Goal: Task Accomplishment & Management: Manage account settings

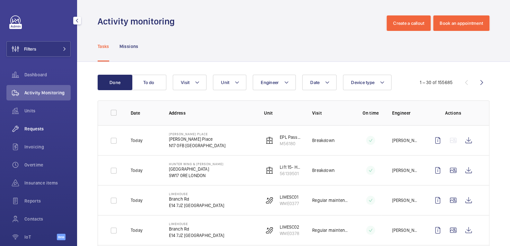
click at [38, 131] on span "Requests" at bounding box center [47, 128] width 46 height 6
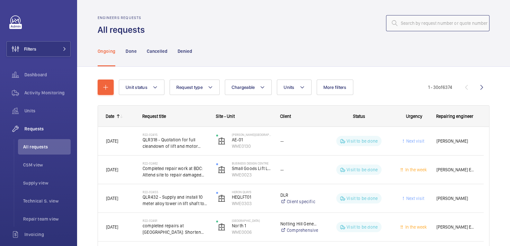
click at [428, 26] on input "text" at bounding box center [437, 23] width 103 height 16
paste input "R25-13464"
type input "R25-13464"
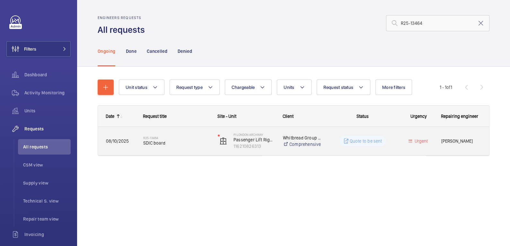
click at [191, 144] on span "SDIC board" at bounding box center [176, 142] width 66 height 6
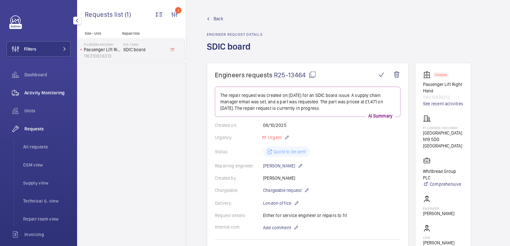
click at [38, 95] on span "Activity Monitoring" at bounding box center [47, 92] width 46 height 6
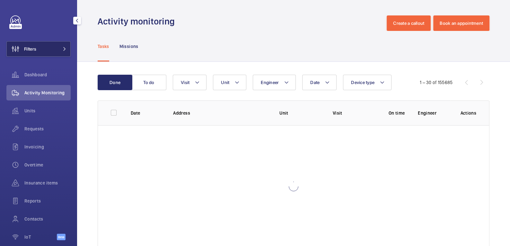
click at [48, 52] on button "Filters" at bounding box center [38, 48] width 64 height 15
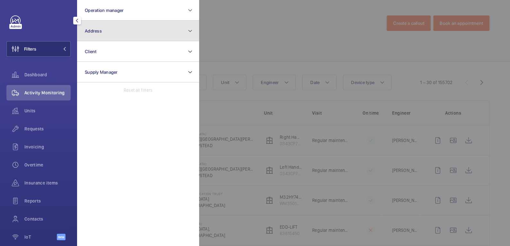
click at [115, 32] on button "Address" at bounding box center [138, 31] width 122 height 21
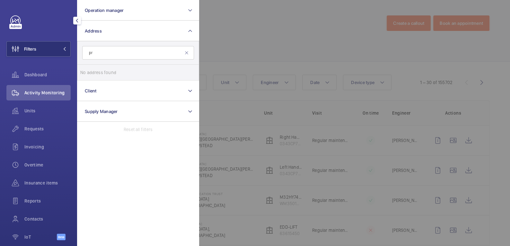
type input "p"
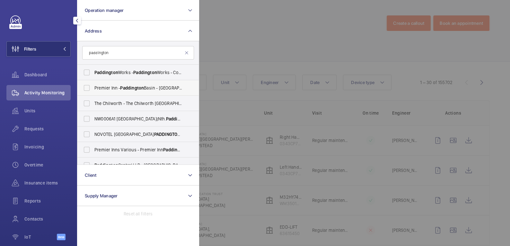
type input "paddington"
click at [134, 89] on span "Paddington" at bounding box center [132, 87] width 24 height 5
click at [93, 89] on input "[GEOGRAPHIC_DATA] - [GEOGRAPHIC_DATA] - [STREET_ADDRESS]" at bounding box center [86, 87] width 13 height 13
checkbox input "true"
click at [261, 31] on div at bounding box center [454, 123] width 510 height 246
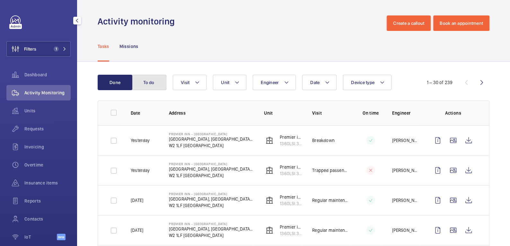
click at [150, 83] on button "To do" at bounding box center [149, 82] width 35 height 15
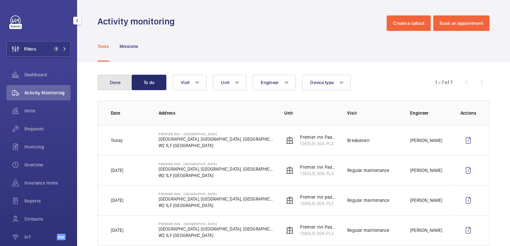
click at [118, 84] on button "Done" at bounding box center [115, 82] width 35 height 15
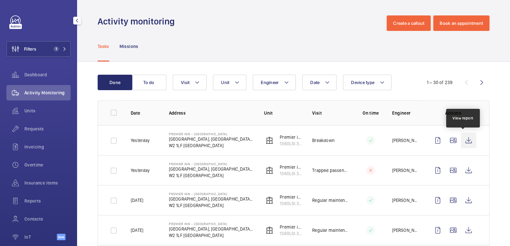
click at [461, 140] on wm-front-icon-button at bounding box center [468, 139] width 15 height 15
click at [38, 111] on span "Units" at bounding box center [47, 110] width 46 height 6
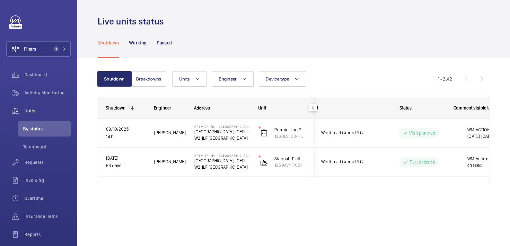
scroll to position [0, 90]
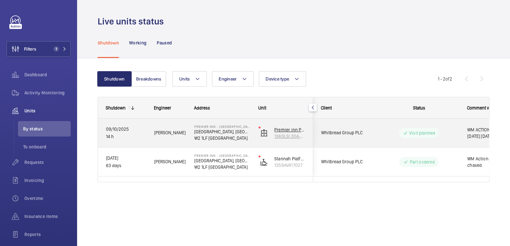
click at [265, 139] on wm-front-device-cell "Premier inn Paddington 4 mid 1360LSI.304-PL4" at bounding box center [282, 133] width 47 height 16
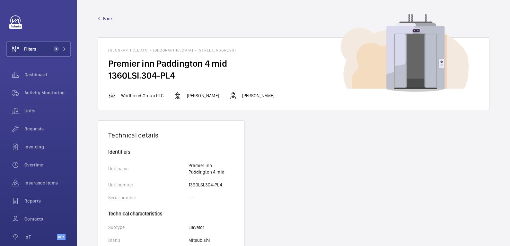
click at [103, 17] on span "Back" at bounding box center [108, 18] width 10 height 6
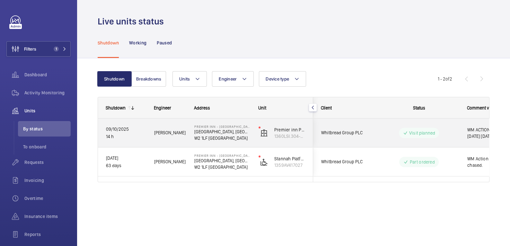
click at [136, 126] on p "09/10/2025" at bounding box center [126, 128] width 40 height 7
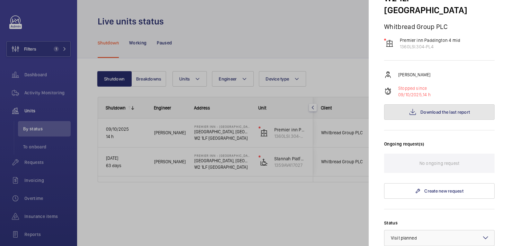
click at [453, 109] on span "Download the last report" at bounding box center [445, 111] width 49 height 5
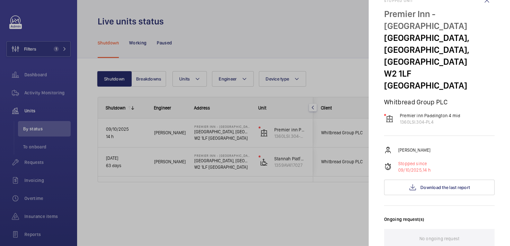
scroll to position [17, 0]
click at [203, 37] on div at bounding box center [255, 123] width 510 height 246
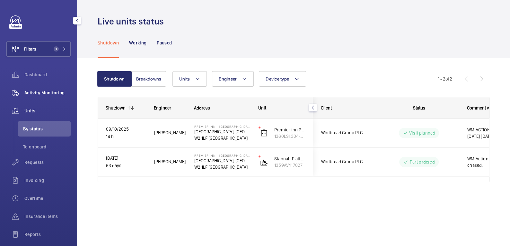
click at [35, 85] on div "Activity Monitoring" at bounding box center [38, 92] width 64 height 15
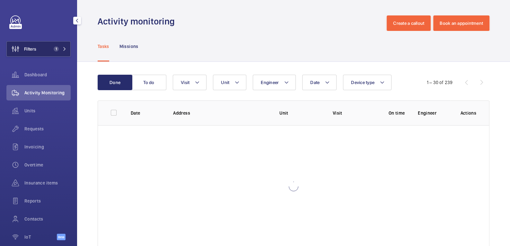
click at [38, 49] on button "Filters 1" at bounding box center [38, 48] width 64 height 15
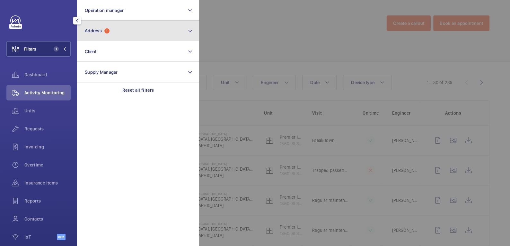
click at [130, 39] on button "Address 1" at bounding box center [138, 31] width 122 height 21
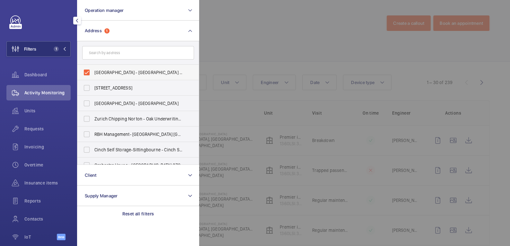
click at [109, 70] on span "[GEOGRAPHIC_DATA] - [GEOGRAPHIC_DATA] - [STREET_ADDRESS]" at bounding box center [138, 72] width 88 height 6
click at [93, 70] on input "[GEOGRAPHIC_DATA] - [GEOGRAPHIC_DATA] - [STREET_ADDRESS]" at bounding box center [86, 72] width 13 height 13
checkbox input "false"
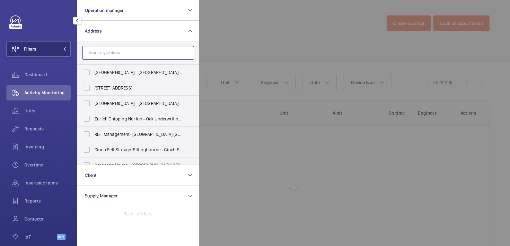
click at [116, 56] on input "text" at bounding box center [138, 52] width 112 height 13
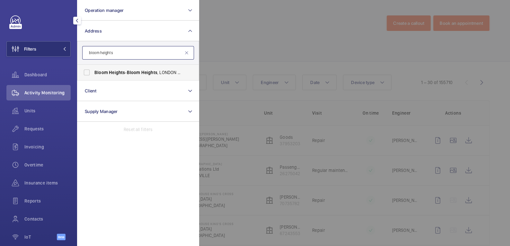
type input "bloom heights"
click at [114, 70] on span "Heights" at bounding box center [117, 72] width 16 height 5
click at [93, 70] on input "[GEOGRAPHIC_DATA] - [GEOGRAPHIC_DATA]" at bounding box center [86, 72] width 13 height 13
checkbox input "true"
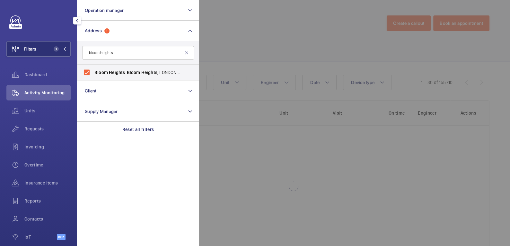
click at [298, 34] on div at bounding box center [454, 123] width 510 height 246
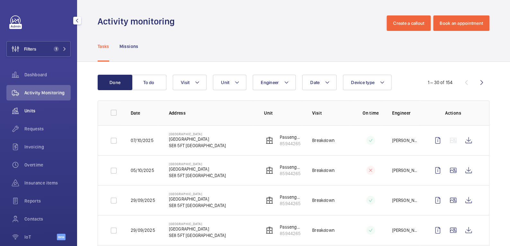
click at [33, 110] on span "Units" at bounding box center [47, 110] width 46 height 6
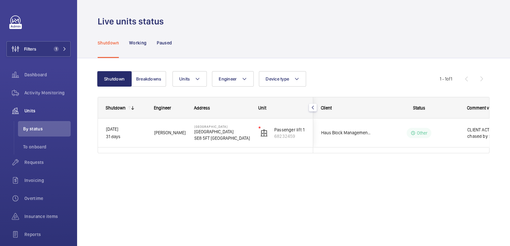
click at [386, 129] on wm-front-pills-cell "Other" at bounding box center [419, 133] width 80 height 10
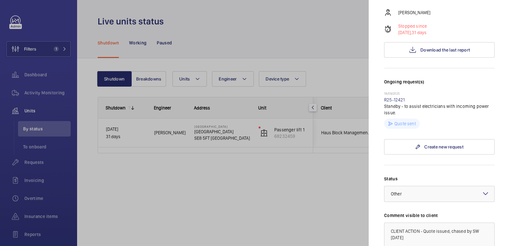
scroll to position [126, 0]
click at [391, 98] on link "R25-12421" at bounding box center [394, 100] width 21 height 5
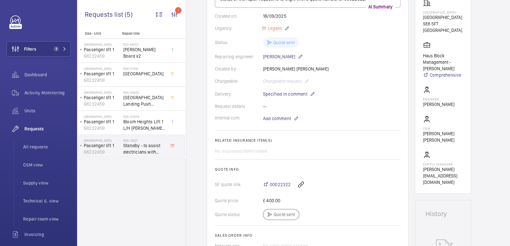
scroll to position [126, 0]
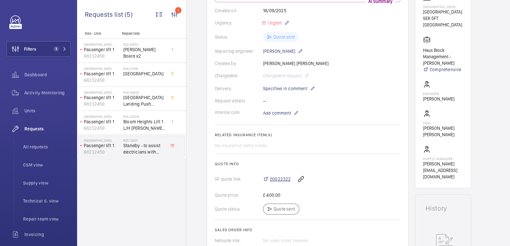
click at [283, 178] on span "00022322" at bounding box center [280, 178] width 21 height 6
drag, startPoint x: 34, startPoint y: 88, endPoint x: 36, endPoint y: 85, distance: 3.6
click at [34, 88] on div "Activity Monitoring" at bounding box center [38, 92] width 64 height 15
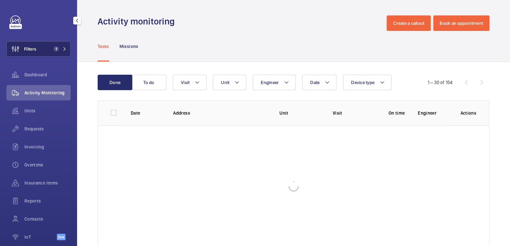
click at [46, 54] on button "Filters 1" at bounding box center [38, 48] width 64 height 15
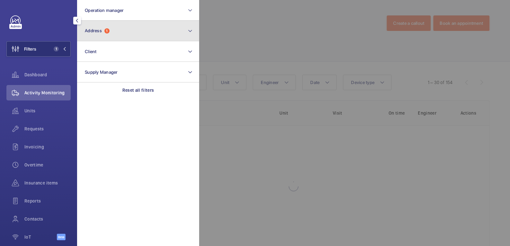
click at [125, 33] on button "Address 1" at bounding box center [138, 31] width 122 height 21
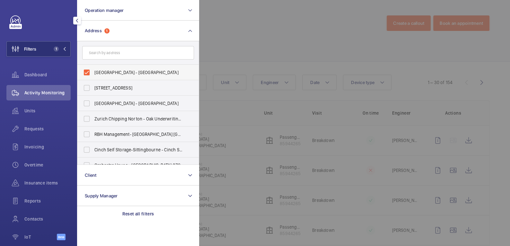
click at [102, 70] on span "[GEOGRAPHIC_DATA] - [GEOGRAPHIC_DATA]" at bounding box center [138, 72] width 88 height 6
click at [93, 70] on input "[GEOGRAPHIC_DATA] - [GEOGRAPHIC_DATA]" at bounding box center [86, 72] width 13 height 13
checkbox input "false"
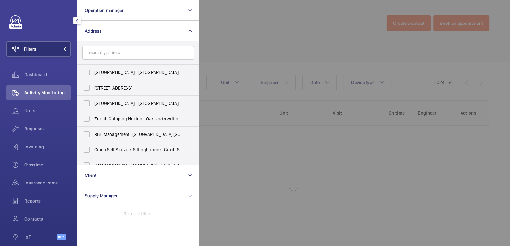
click at [248, 33] on div at bounding box center [454, 123] width 510 height 246
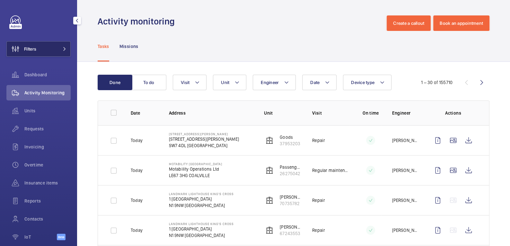
click at [36, 51] on button "Filters" at bounding box center [38, 48] width 64 height 15
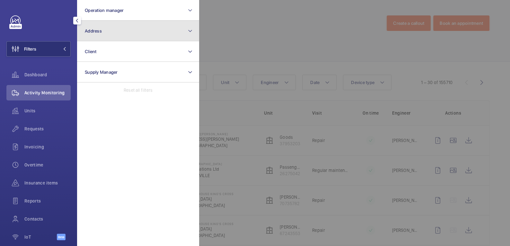
click at [119, 29] on button "Address" at bounding box center [138, 31] width 122 height 21
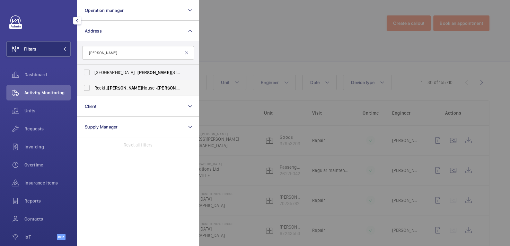
type input "[PERSON_NAME]"
click at [118, 87] on span "[PERSON_NAME]" at bounding box center [125, 87] width 34 height 5
click at [93, 87] on input "Reckitt [PERSON_NAME][GEOGRAPHIC_DATA] - [PERSON_NAME][GEOGRAPHIC_DATA], [STREE…" at bounding box center [86, 87] width 13 height 13
checkbox input "true"
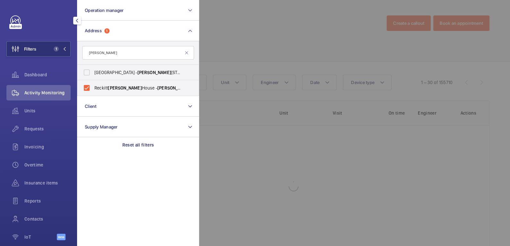
click at [325, 38] on div at bounding box center [454, 123] width 510 height 246
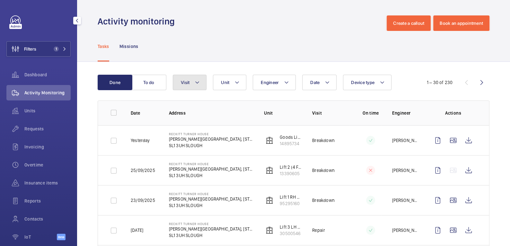
click at [196, 80] on mat-icon at bounding box center [197, 82] width 5 height 8
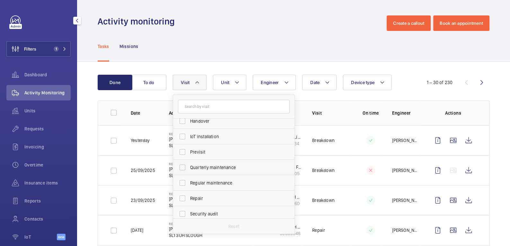
scroll to position [77, 0]
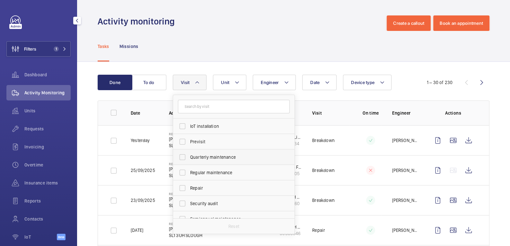
click at [222, 174] on span "Regular maintenance" at bounding box center [234, 172] width 88 height 6
click at [189, 174] on input "Regular maintenance" at bounding box center [182, 172] width 13 height 13
checkbox input "true"
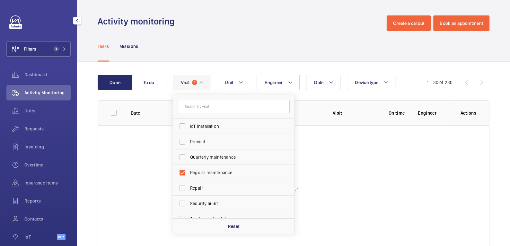
click at [282, 40] on div "Tasks Missions" at bounding box center [294, 46] width 392 height 31
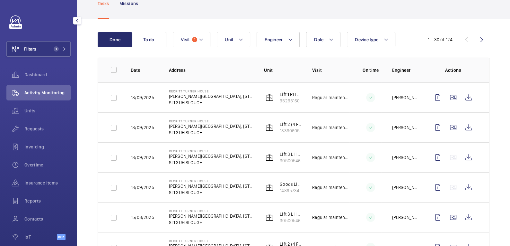
scroll to position [47, 0]
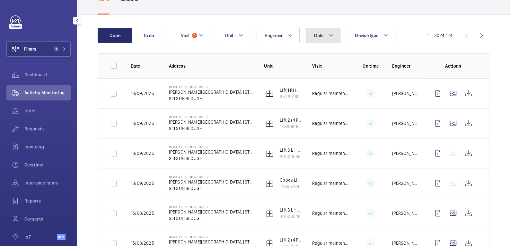
click at [328, 37] on button "Date" at bounding box center [323, 35] width 34 height 15
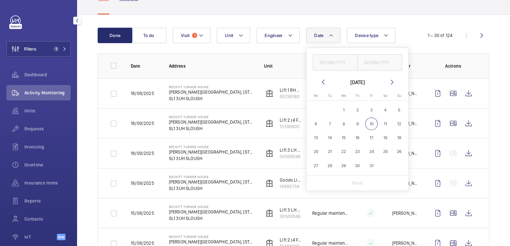
click at [324, 80] on mat-icon at bounding box center [323, 82] width 8 height 8
click at [356, 139] on span "18" at bounding box center [358, 137] width 13 height 13
type input "18/09/2025"
click at [385, 62] on input "text" at bounding box center [380, 62] width 45 height 16
click at [359, 138] on span "18" at bounding box center [358, 137] width 13 height 13
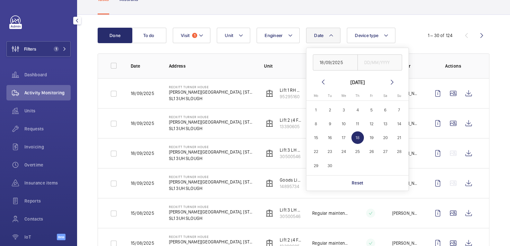
type input "18/09/2025"
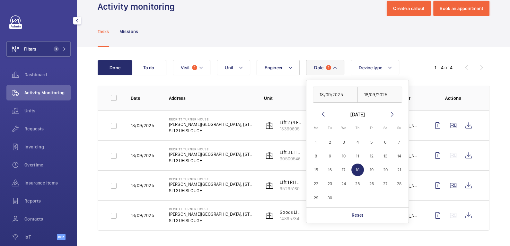
scroll to position [13, 0]
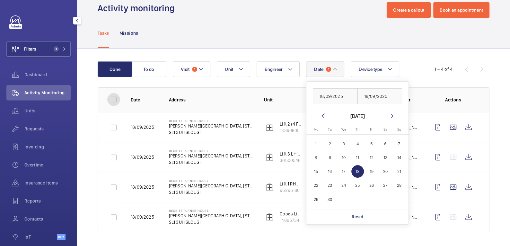
click at [113, 99] on input "checkbox" at bounding box center [113, 99] width 13 height 13
checkbox input "true"
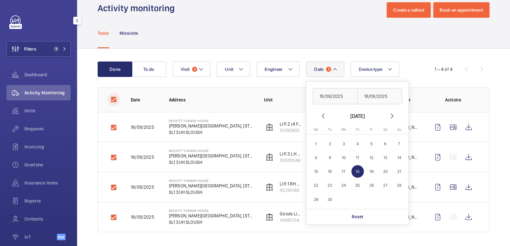
checkbox input "true"
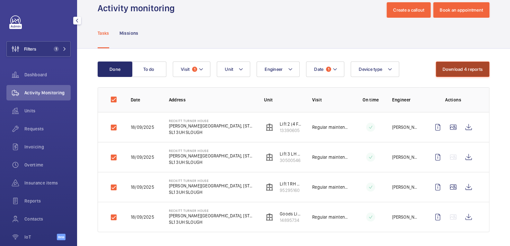
click at [457, 69] on button "Download 4 reports" at bounding box center [463, 68] width 54 height 15
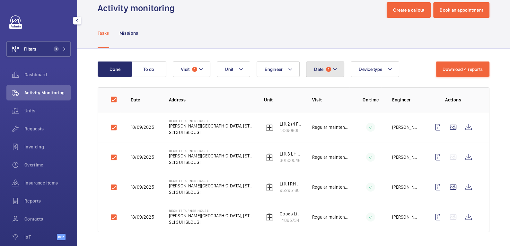
click at [323, 69] on span "Date" at bounding box center [318, 69] width 9 height 5
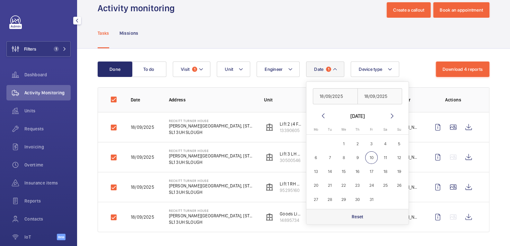
click at [364, 218] on div "Reset" at bounding box center [358, 216] width 102 height 15
checkbox input "false"
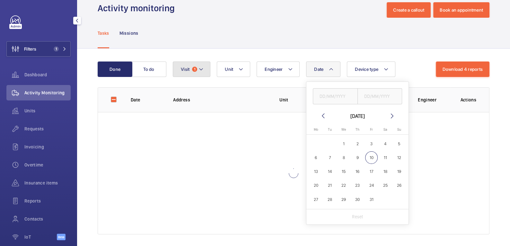
click at [192, 70] on span "1" at bounding box center [194, 69] width 5 height 5
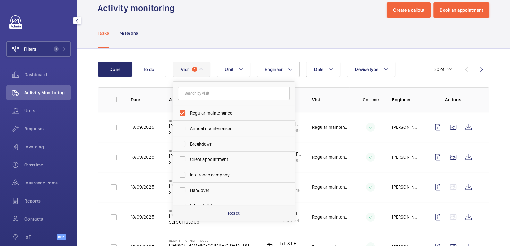
click at [242, 212] on div "Reset" at bounding box center [233, 212] width 121 height 15
checkbox input "false"
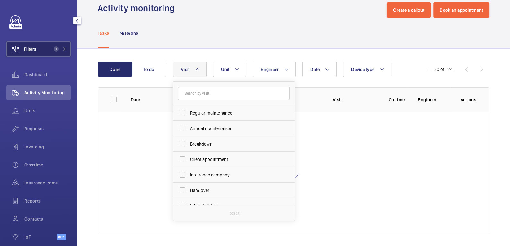
click at [38, 46] on button "Filters 1" at bounding box center [38, 48] width 64 height 15
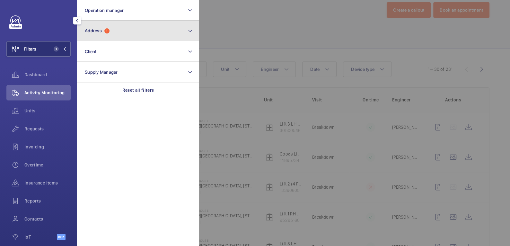
click at [117, 28] on button "Address 1" at bounding box center [138, 31] width 122 height 21
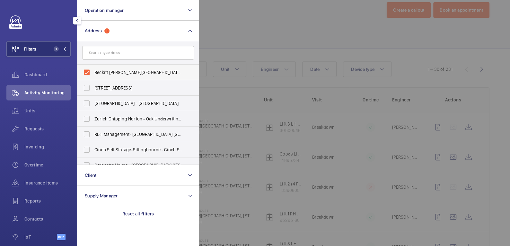
click at [108, 69] on span "Reckitt [PERSON_NAME][GEOGRAPHIC_DATA] - [PERSON_NAME][GEOGRAPHIC_DATA], [STREE…" at bounding box center [138, 72] width 88 height 6
click at [93, 69] on input "Reckitt [PERSON_NAME][GEOGRAPHIC_DATA] - [PERSON_NAME][GEOGRAPHIC_DATA], [STREE…" at bounding box center [86, 72] width 13 height 13
checkbox input "false"
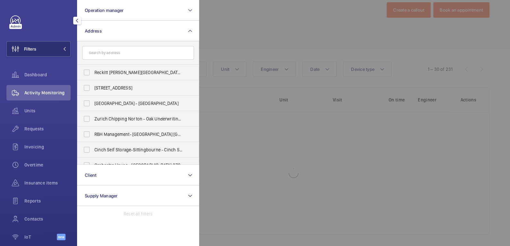
click at [264, 23] on div at bounding box center [454, 123] width 510 height 246
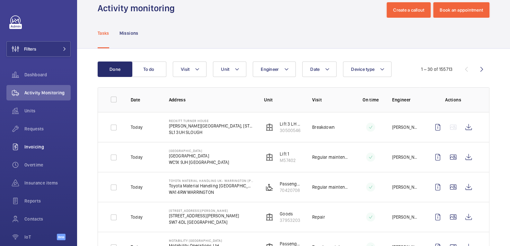
click at [23, 147] on wm-front-icon-button at bounding box center [15, 146] width 18 height 15
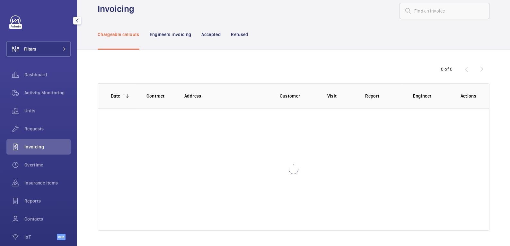
scroll to position [8, 0]
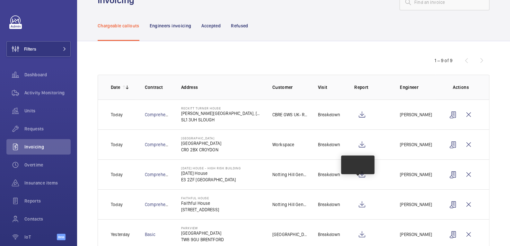
scroll to position [53, 0]
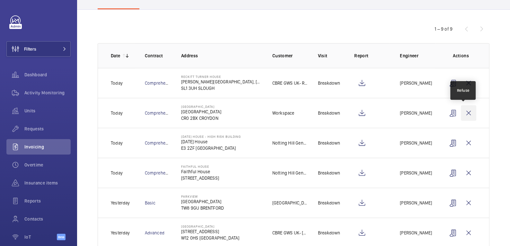
click at [465, 116] on wm-front-icon-button at bounding box center [468, 112] width 15 height 15
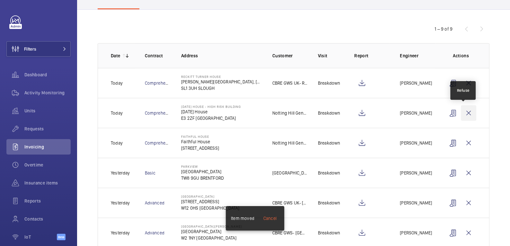
click at [465, 115] on wm-front-icon-button at bounding box center [468, 112] width 15 height 15
click at [466, 114] on wm-front-icon-button at bounding box center [468, 112] width 15 height 15
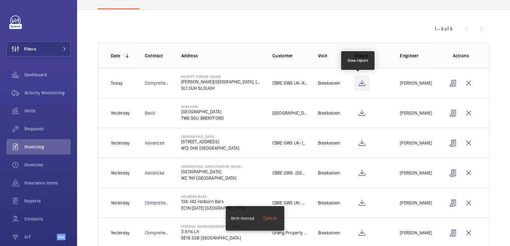
click at [361, 84] on wm-front-icon-button at bounding box center [362, 82] width 15 height 15
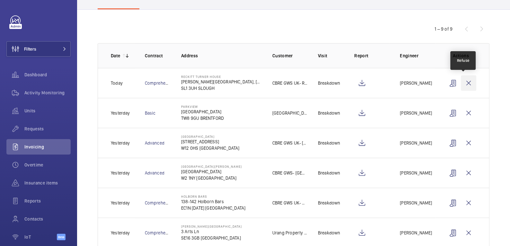
click at [466, 86] on wm-front-icon-button at bounding box center [468, 82] width 15 height 15
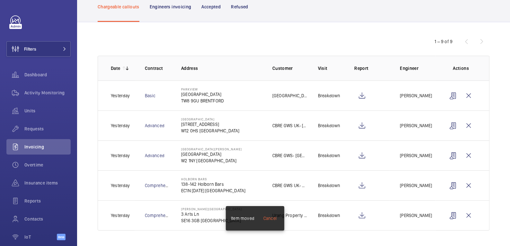
scroll to position [39, 0]
